Goal: Information Seeking & Learning: Learn about a topic

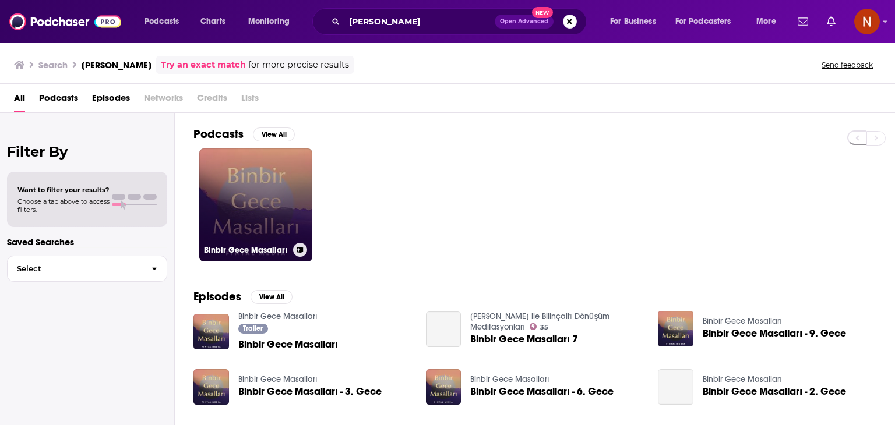
click at [236, 196] on link "Binbir Gece Masalları" at bounding box center [255, 205] width 113 height 113
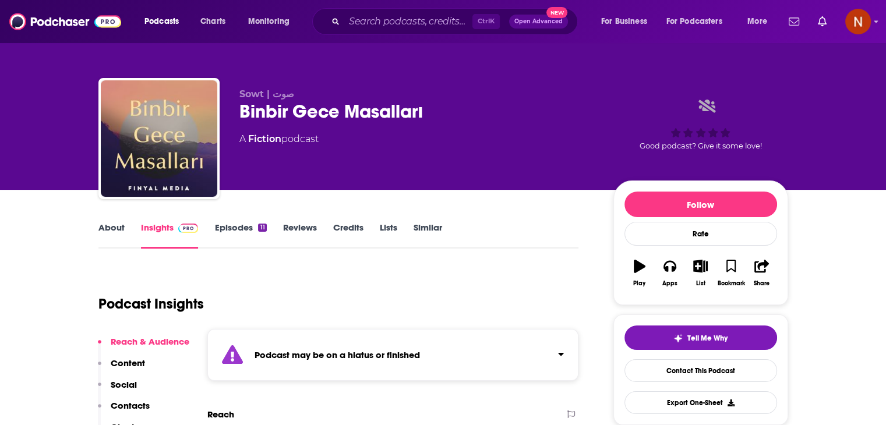
click at [270, 142] on link "Fiction" at bounding box center [264, 138] width 33 height 11
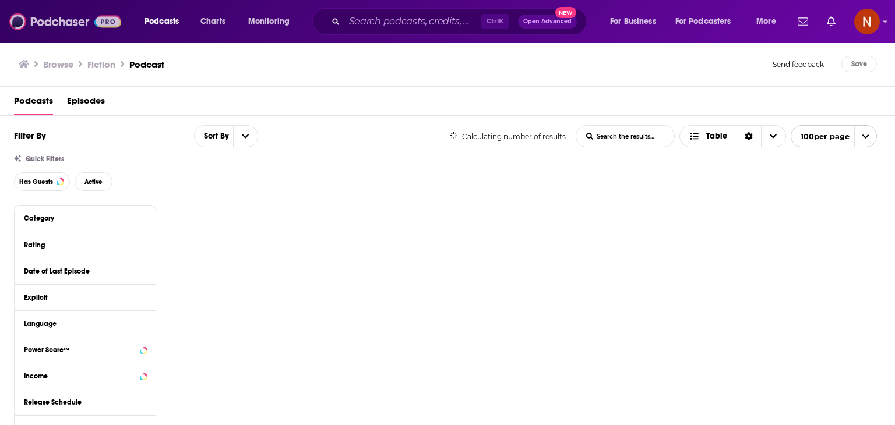
click at [80, 29] on img at bounding box center [65, 21] width 112 height 22
